Goal: Check status: Check status

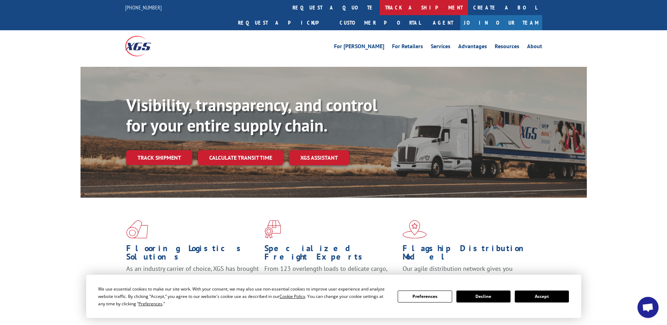
click at [380, 9] on link "track a shipment" at bounding box center [424, 7] width 88 height 15
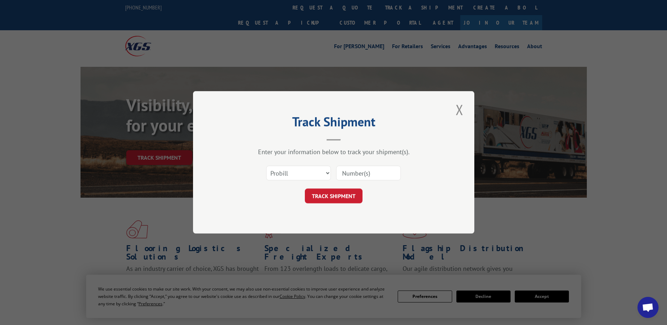
click at [345, 170] on input at bounding box center [368, 173] width 65 height 15
type input "17519231"
click at [337, 198] on button "TRACK SHIPMENT" at bounding box center [334, 196] width 58 height 15
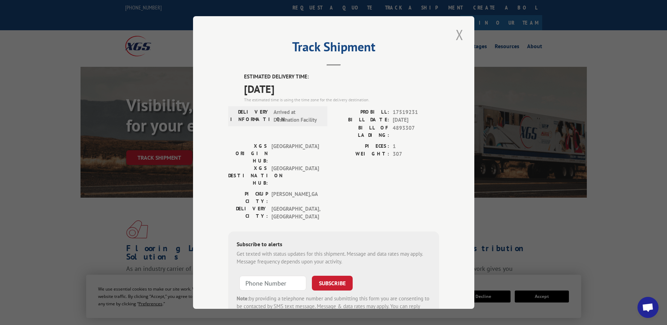
click at [460, 30] on button "Close modal" at bounding box center [460, 34] width 12 height 19
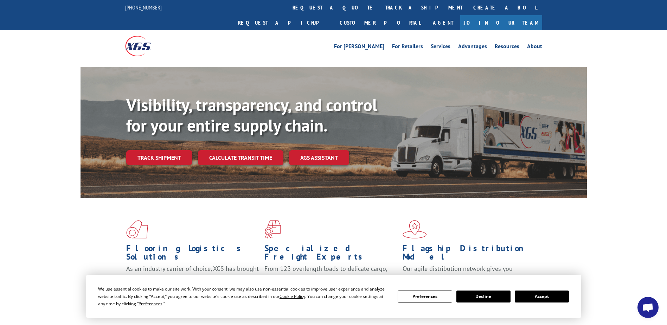
click at [653, 310] on span "Open chat" at bounding box center [648, 308] width 12 height 10
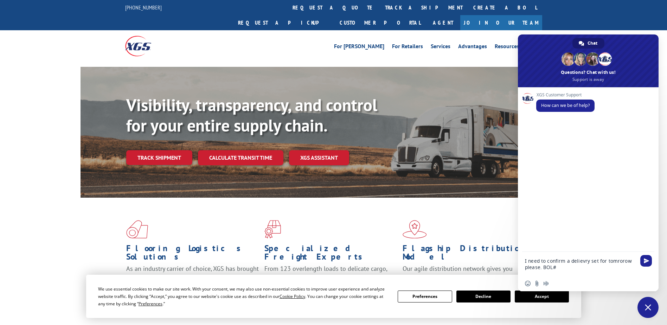
click at [564, 267] on textarea "I need to confirm a delievry set for tomrorow please. BOL#" at bounding box center [581, 264] width 113 height 24
type textarea "I need to confirm a delievry set for tomrorow please. BOL# 4893307 or PRO bill#…"
click at [644, 254] on span "Send" at bounding box center [646, 254] width 5 height 5
